Goal: Task Accomplishment & Management: Use online tool/utility

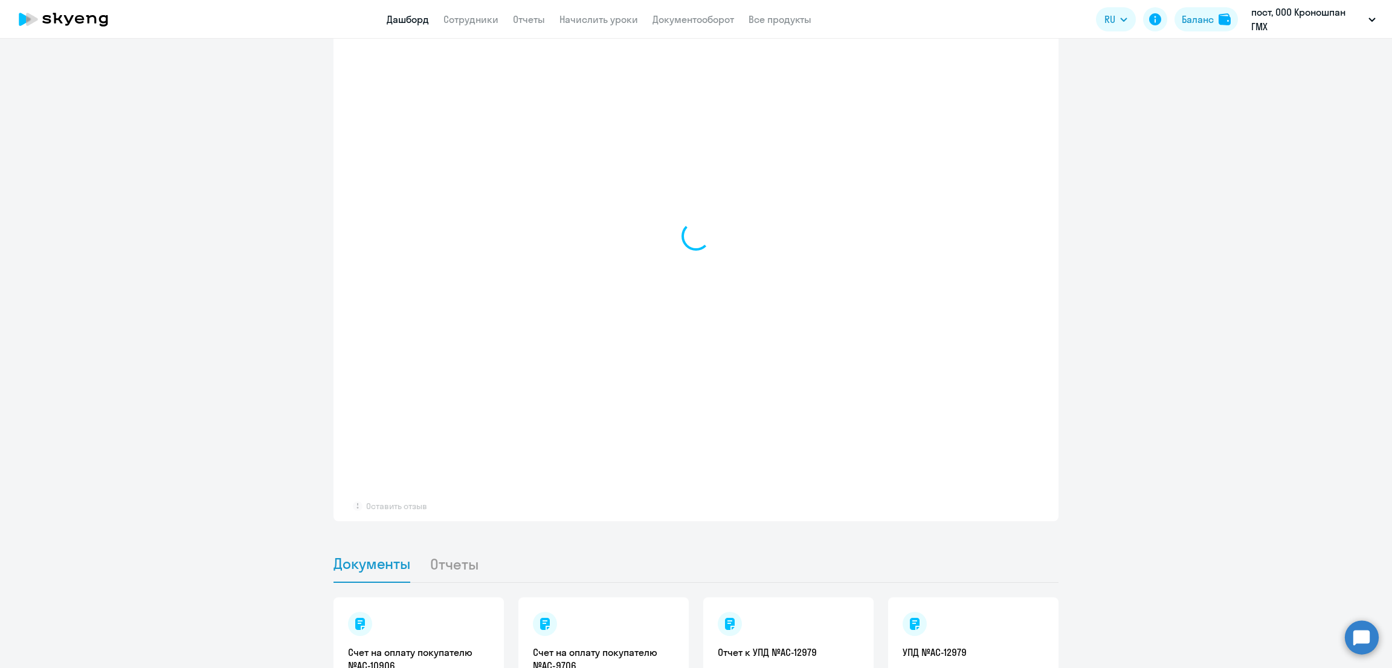
scroll to position [613, 0]
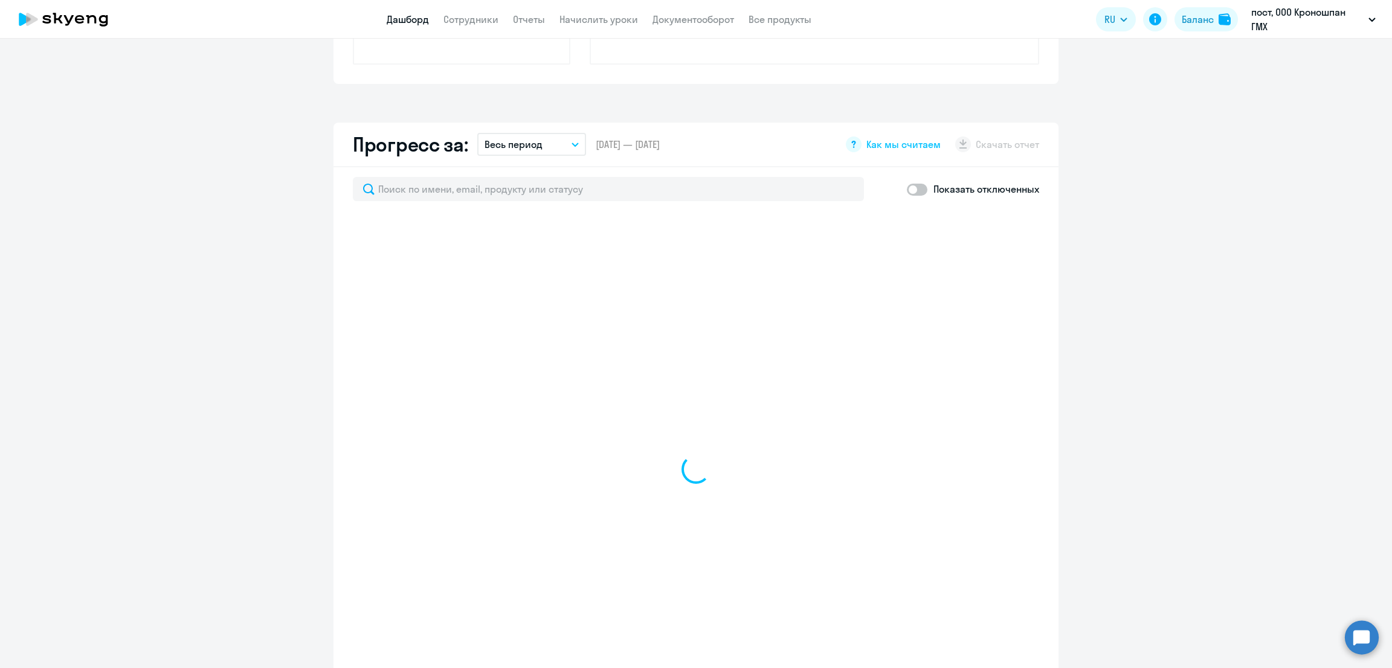
select select "30"
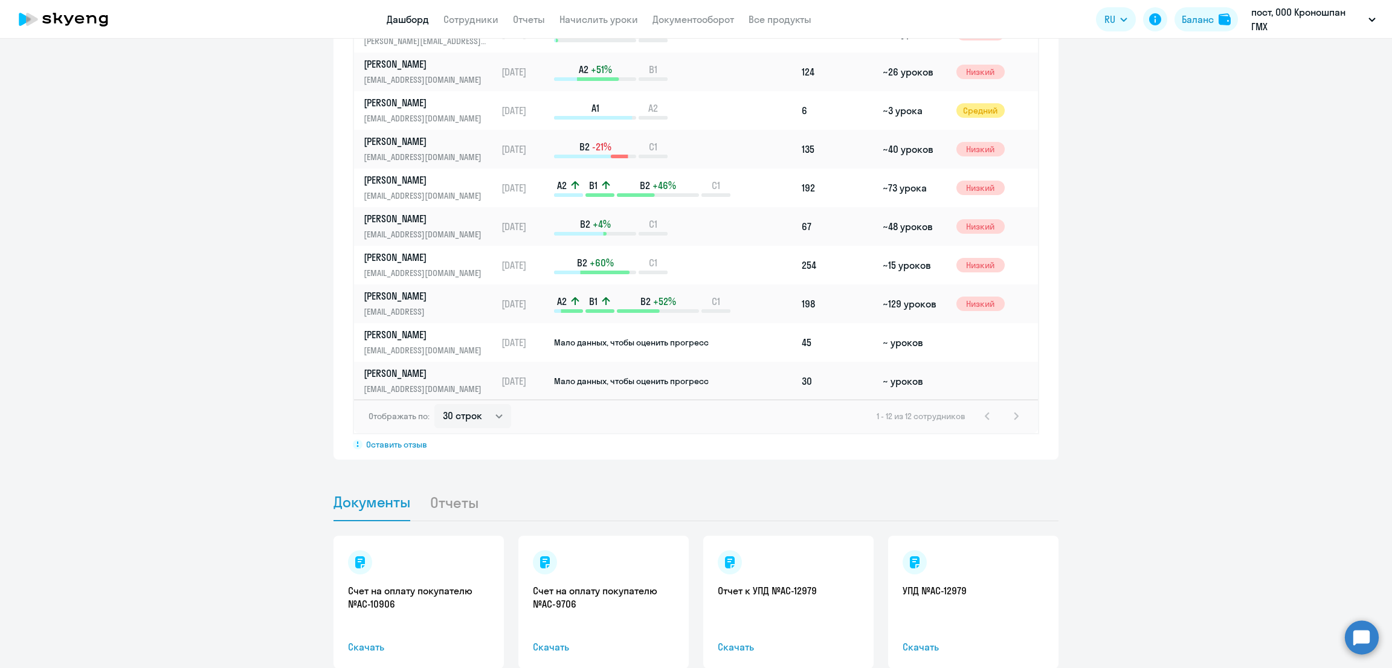
scroll to position [974, 0]
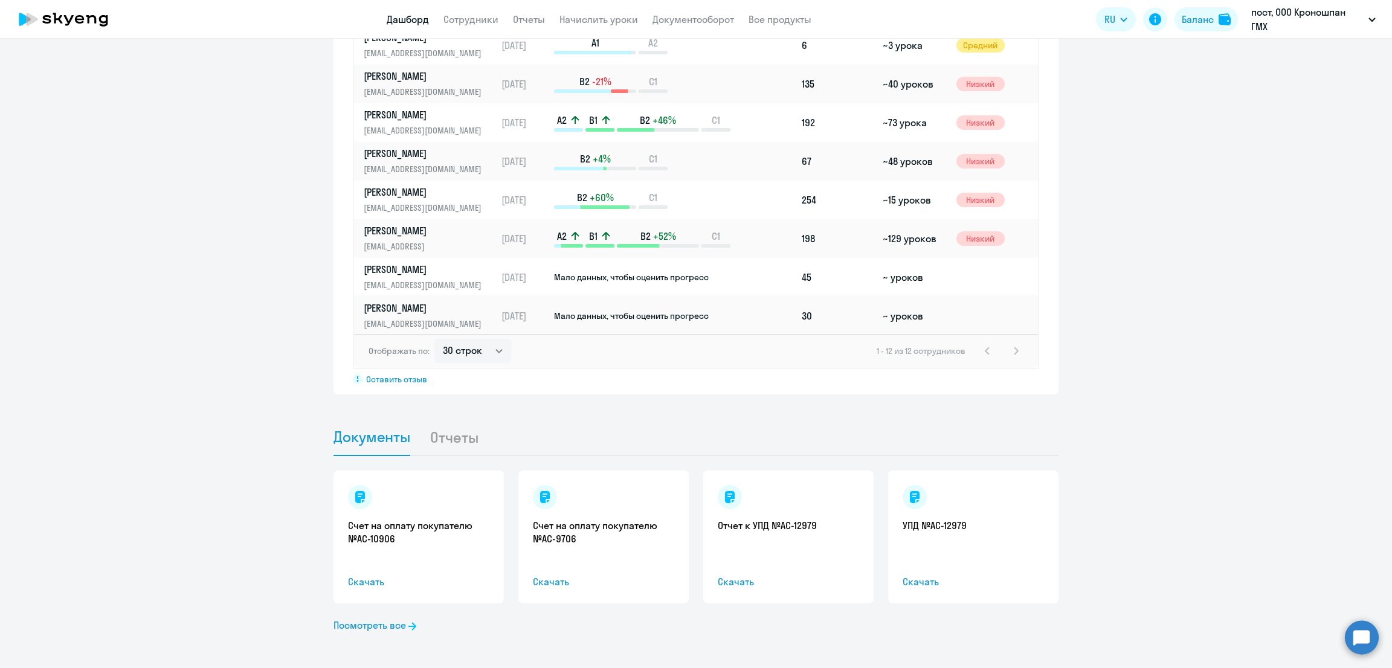
click at [715, 320] on td "Мало данных, чтобы оценить прогресс" at bounding box center [675, 316] width 244 height 39
click at [637, 318] on td "Мало данных, чтобы оценить прогресс" at bounding box center [675, 316] width 244 height 39
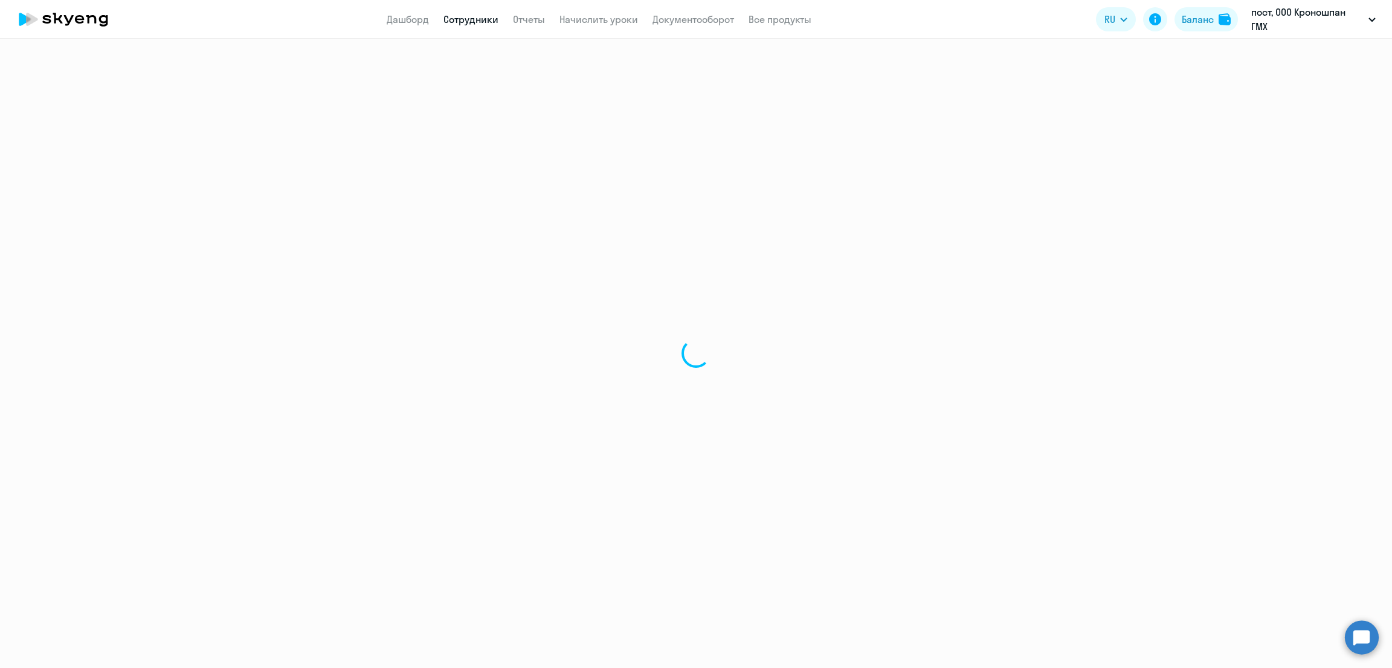
select select "english"
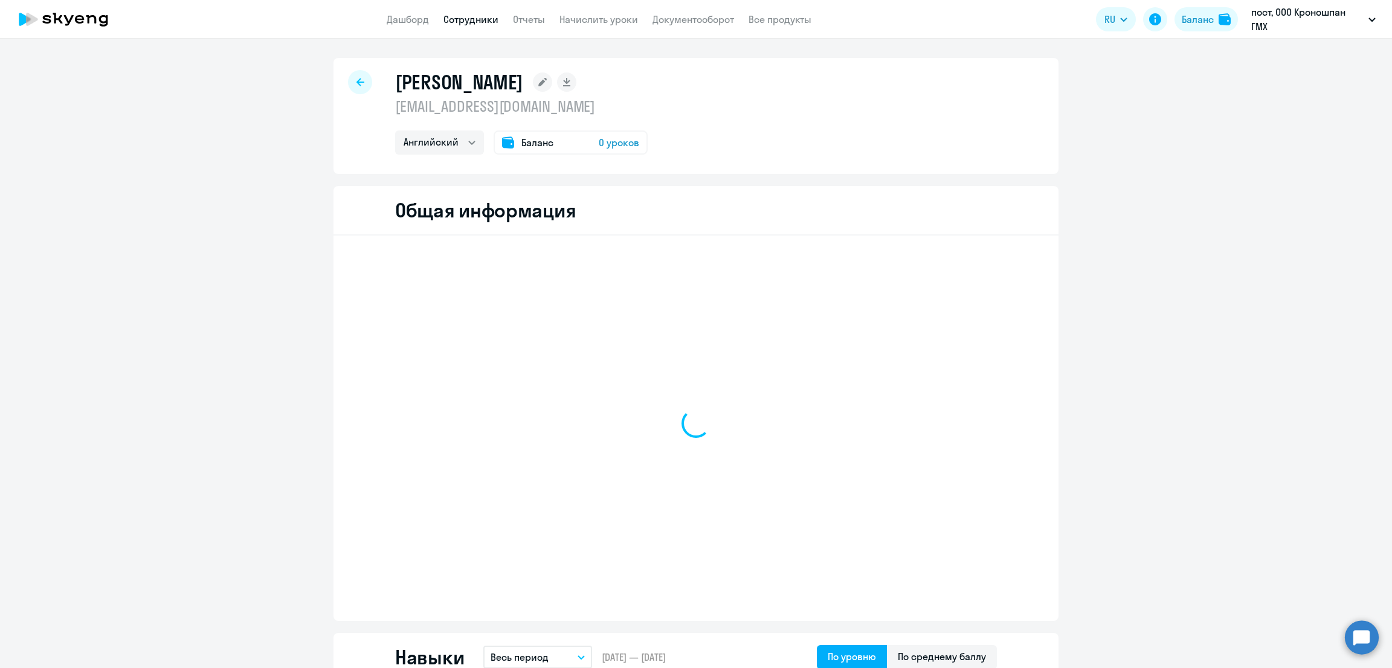
click at [610, 27] on app-header "Дашборд Сотрудники Отчеты Начислить уроки Документооборот Все продукты Дашборд …" at bounding box center [696, 19] width 1392 height 39
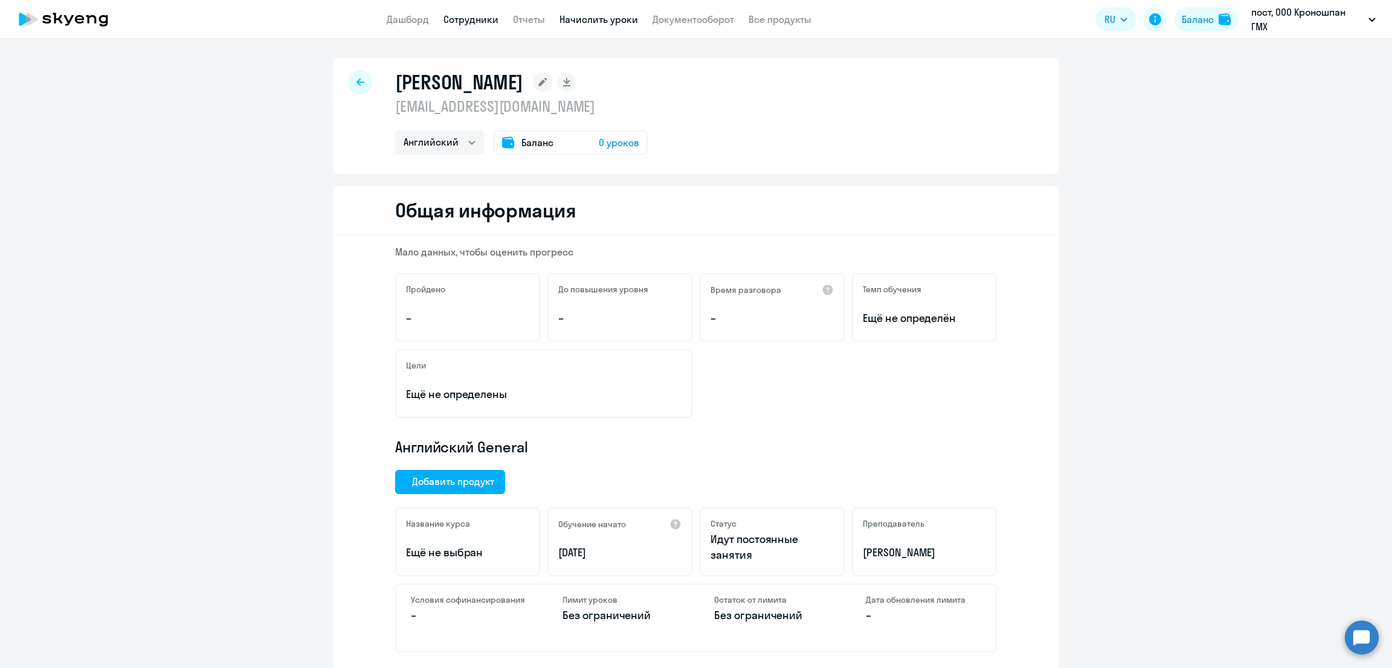
click at [601, 19] on link "Начислить уроки" at bounding box center [598, 19] width 79 height 12
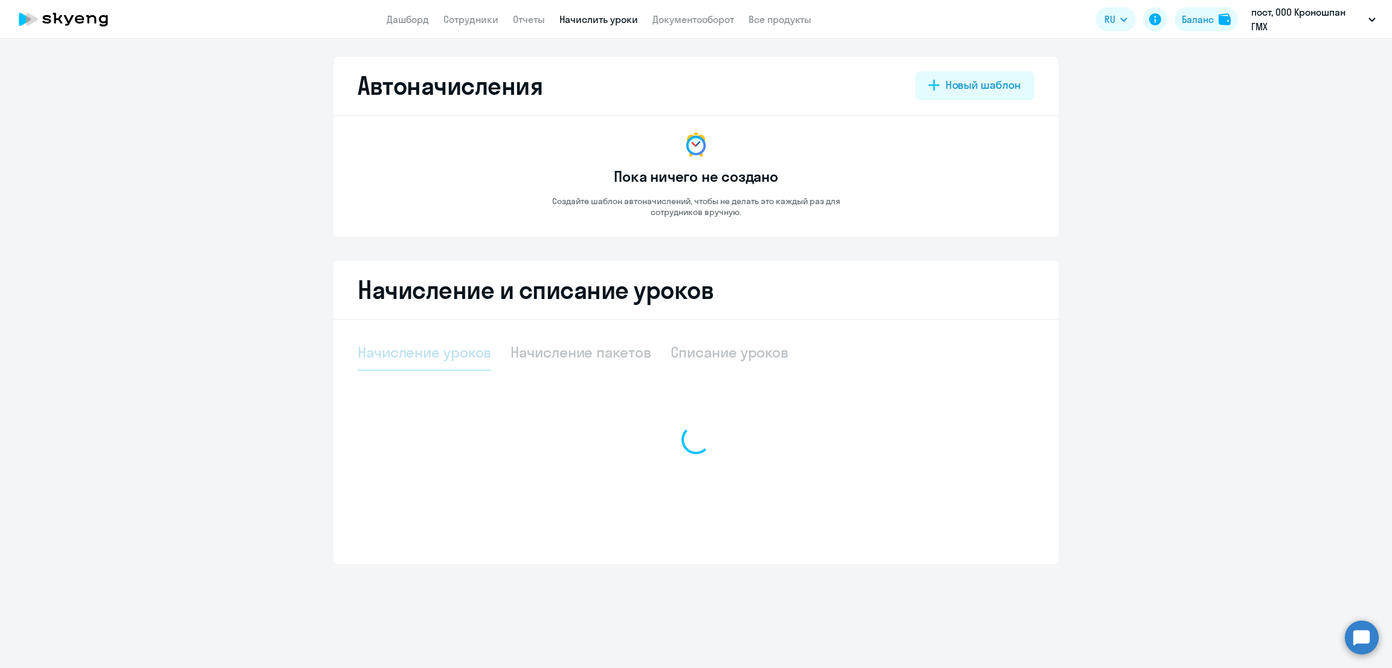
select select "10"
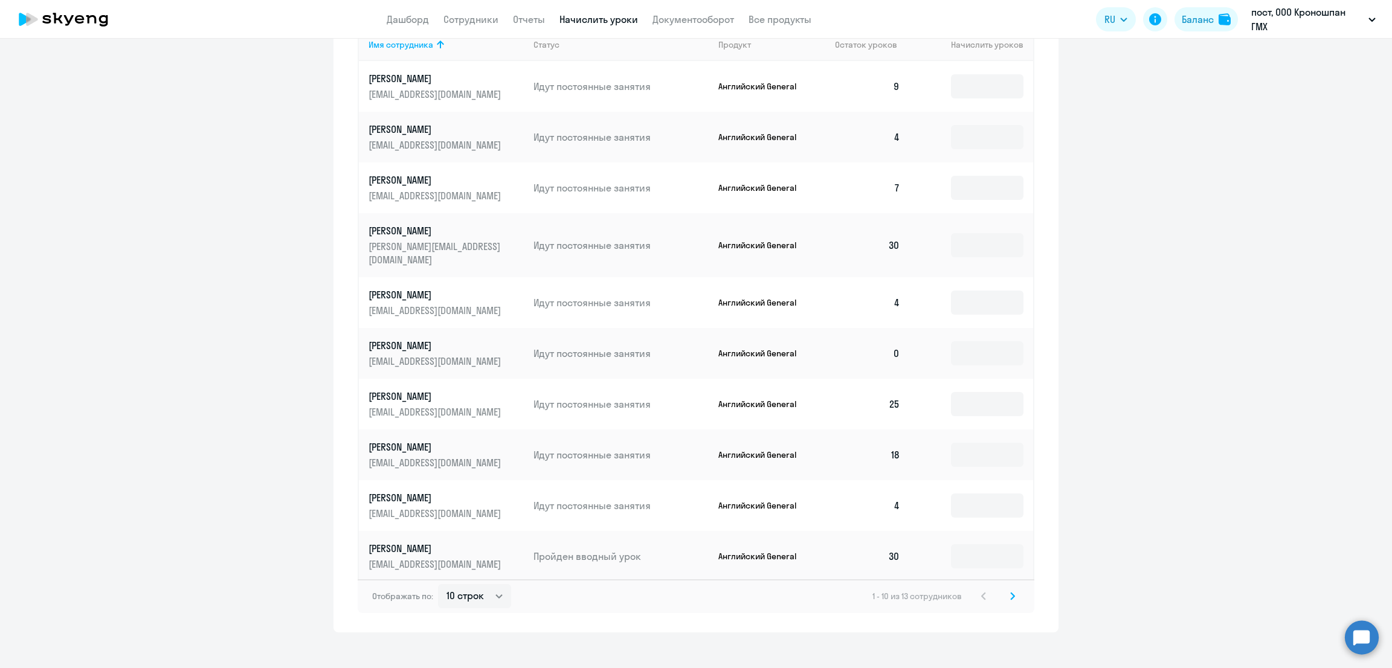
scroll to position [476, 0]
click at [1010, 591] on icon at bounding box center [1012, 595] width 5 height 8
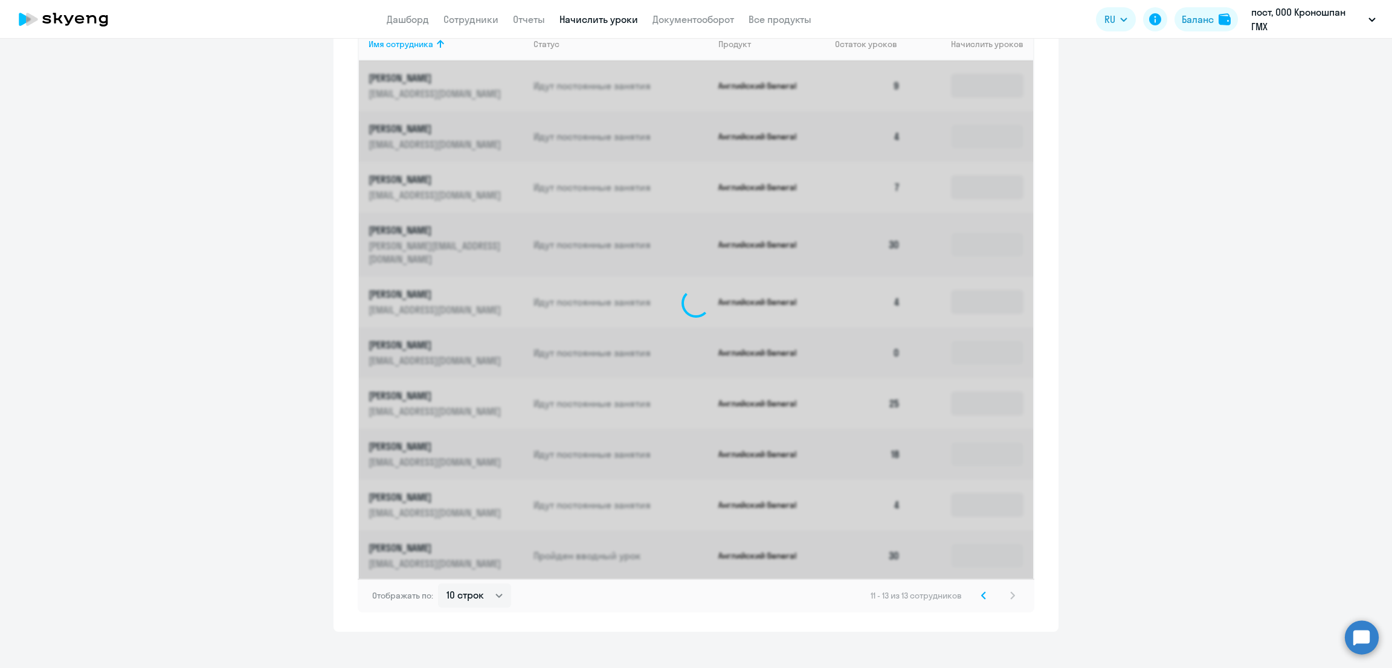
scroll to position [121, 0]
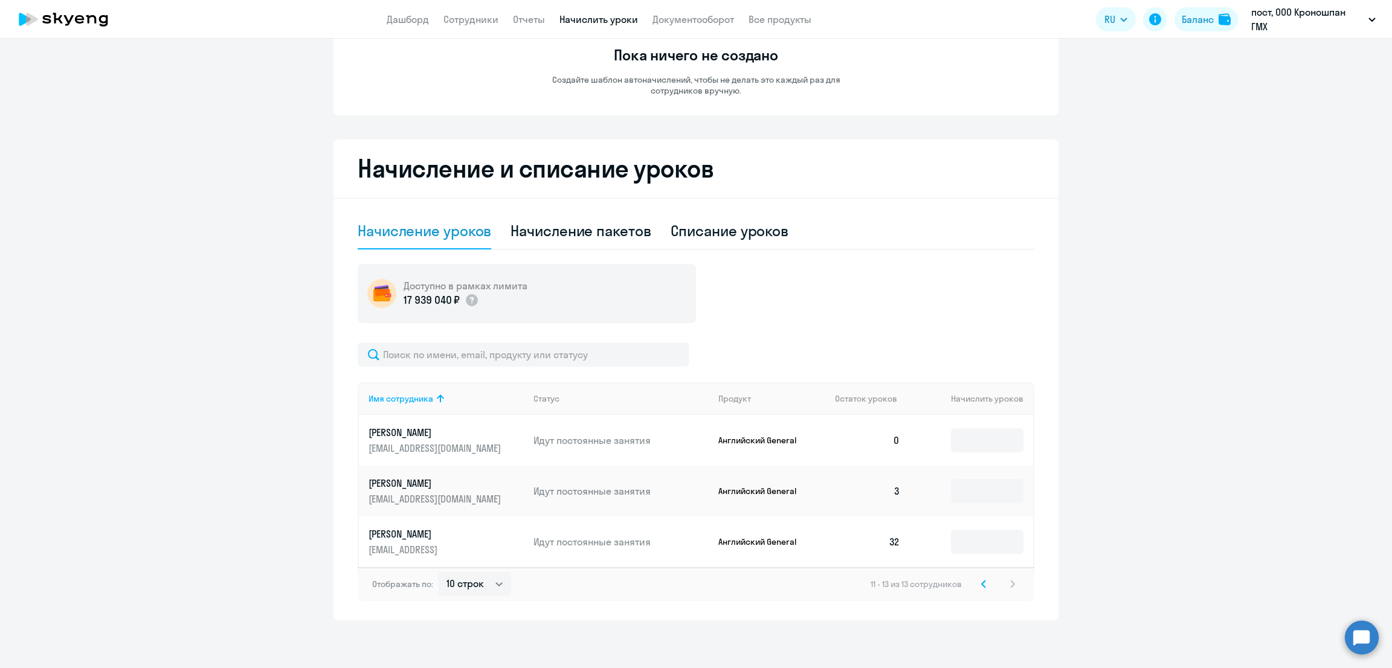
click at [1006, 425] on td at bounding box center [971, 440] width 123 height 51
click at [1005, 431] on input at bounding box center [987, 440] width 72 height 24
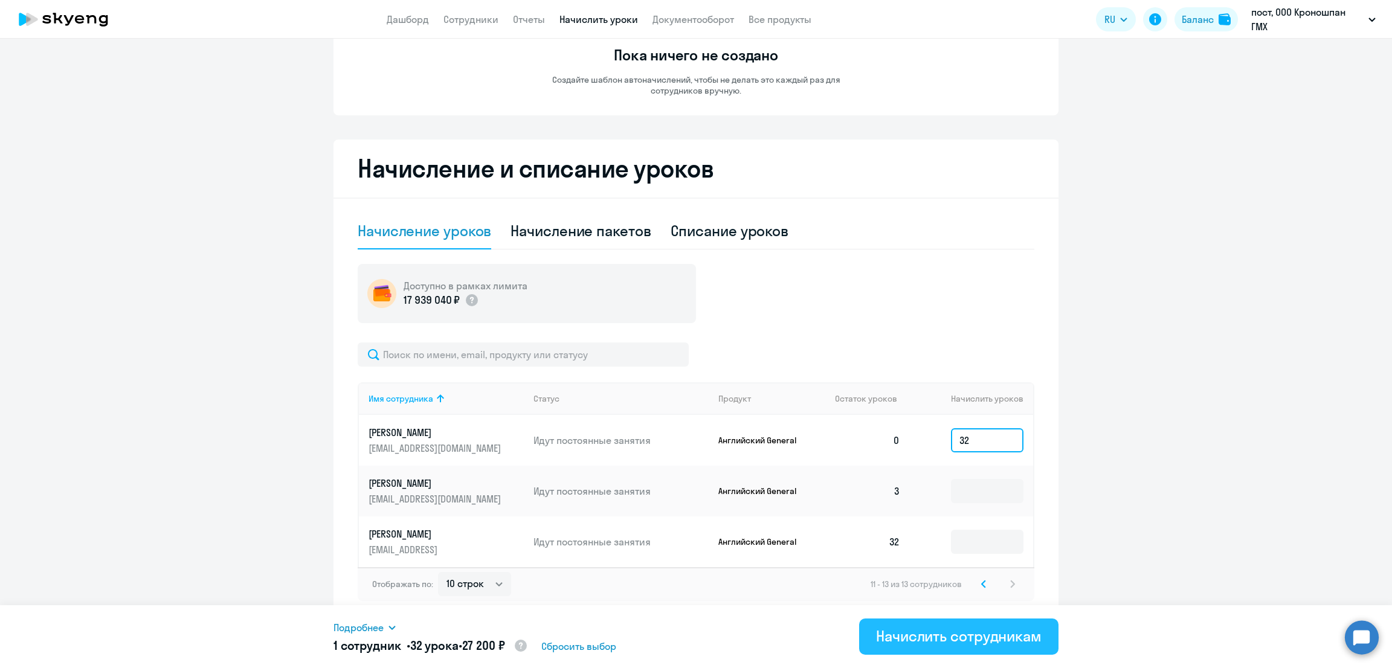
type input "32"
click at [1007, 636] on div "Начислить сотрудникам" at bounding box center [959, 636] width 166 height 19
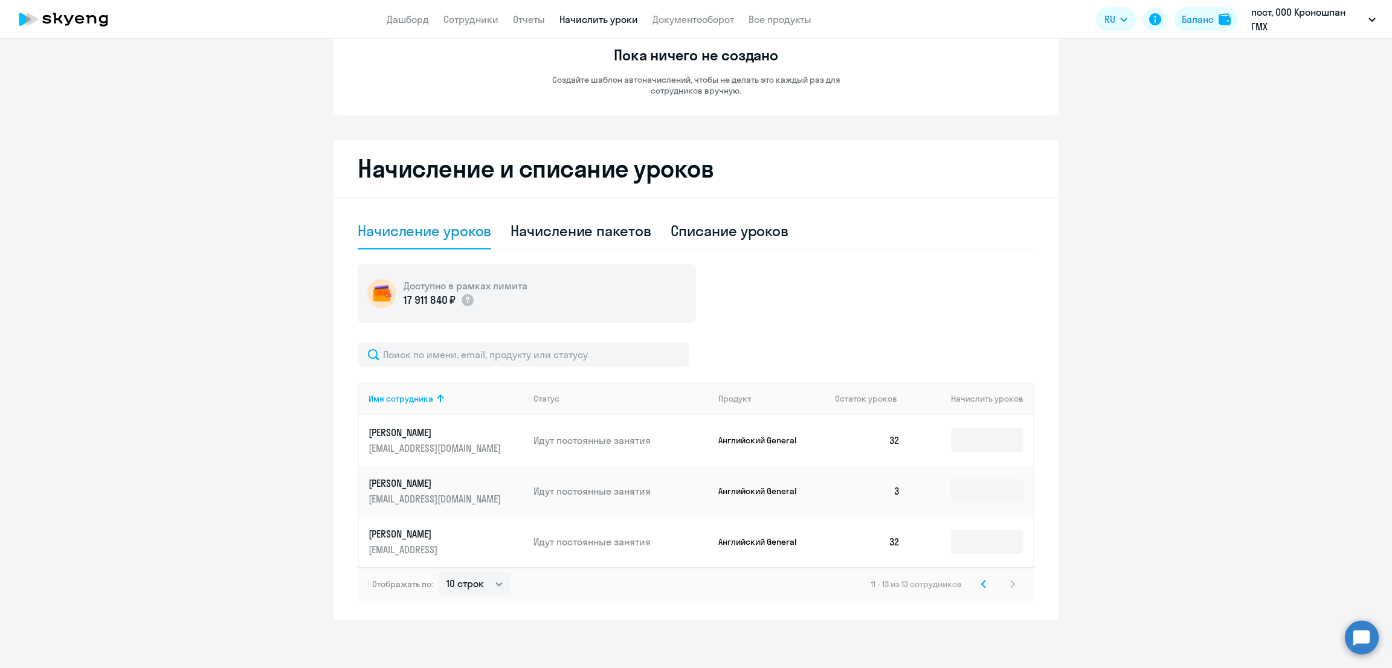
click at [981, 581] on icon at bounding box center [983, 584] width 5 height 8
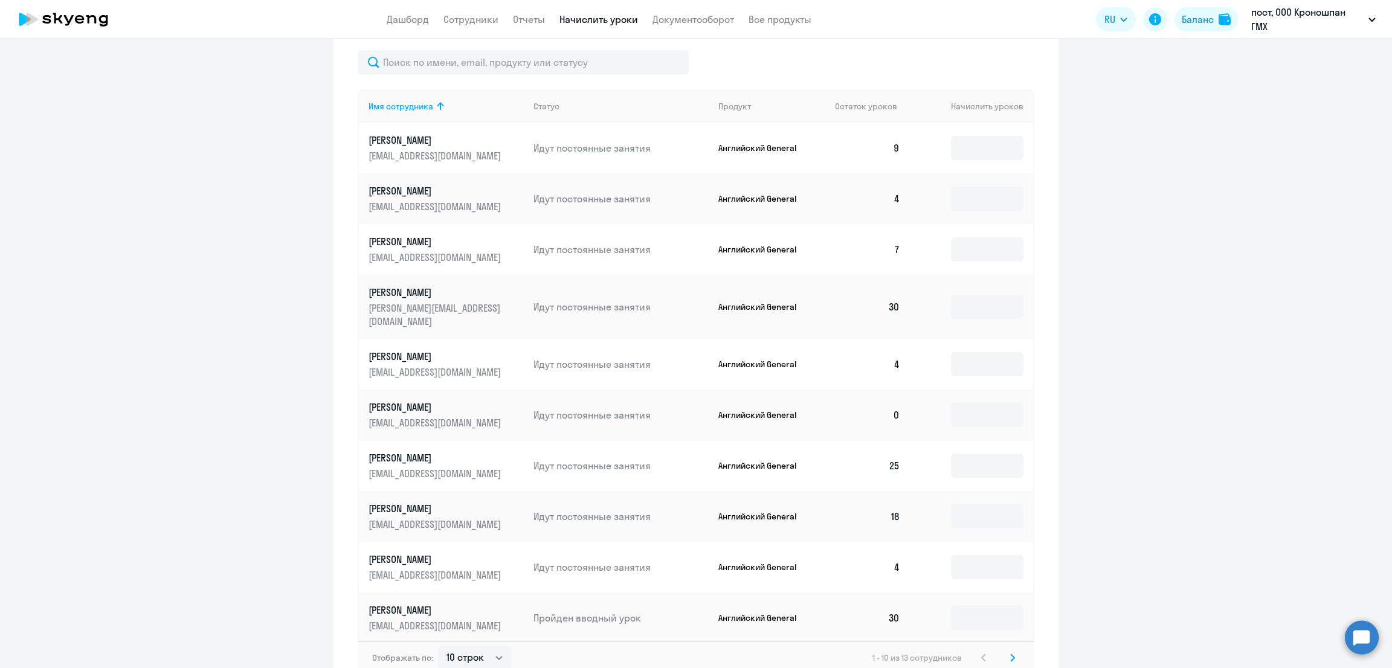
scroll to position [385, 0]
